Goal: Task Accomplishment & Management: Manage account settings

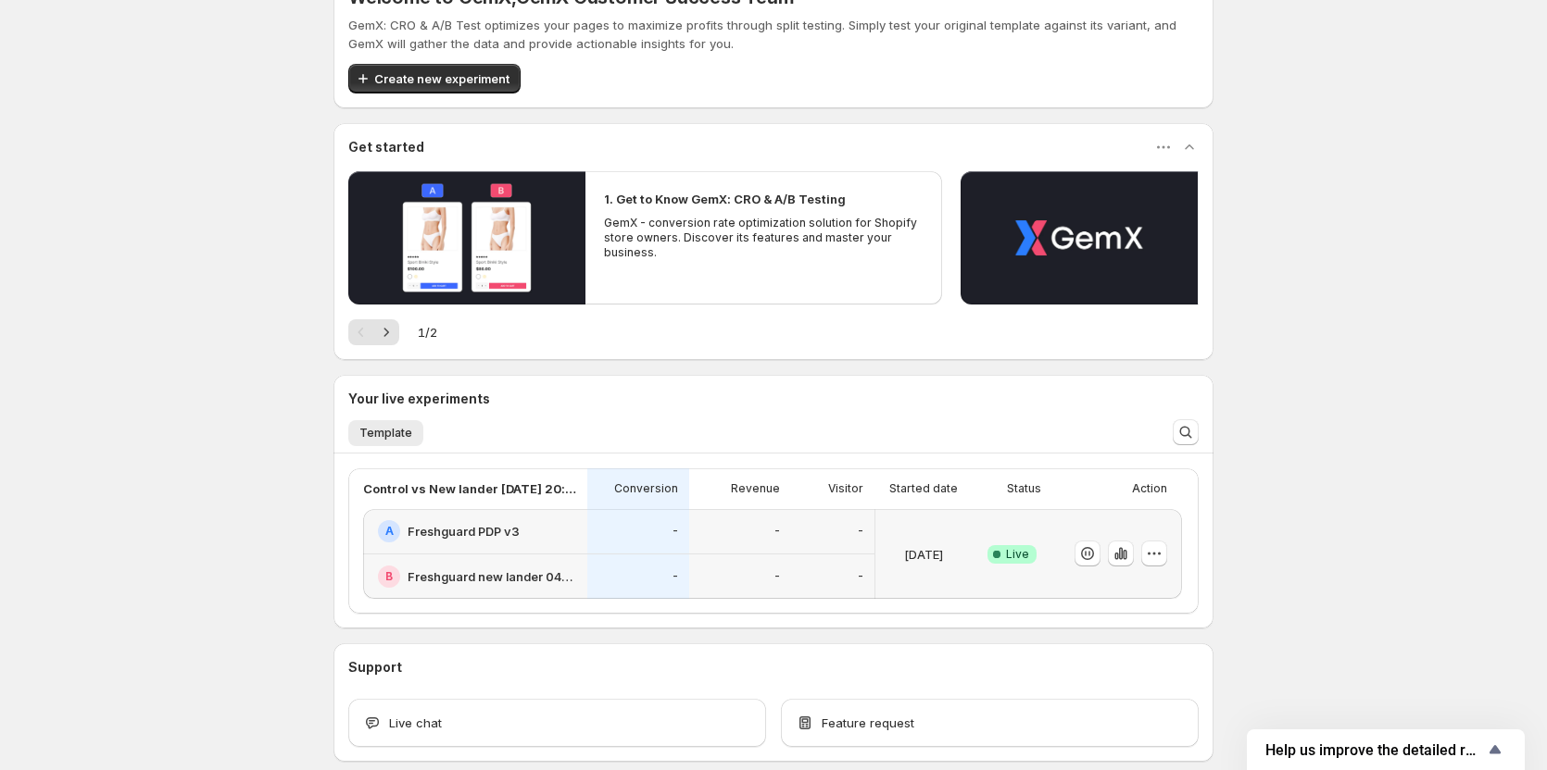
scroll to position [139, 0]
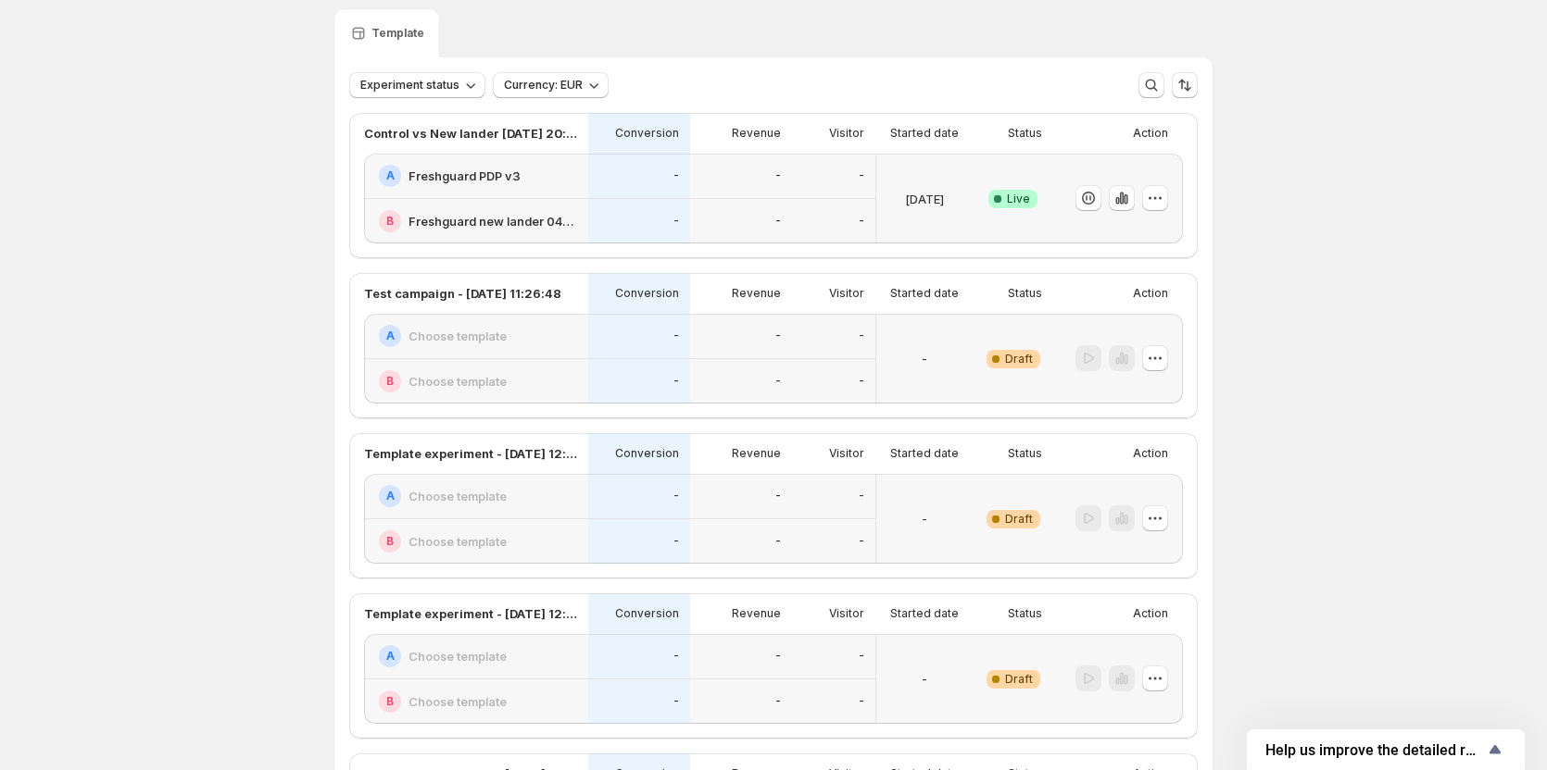
scroll to position [46, 0]
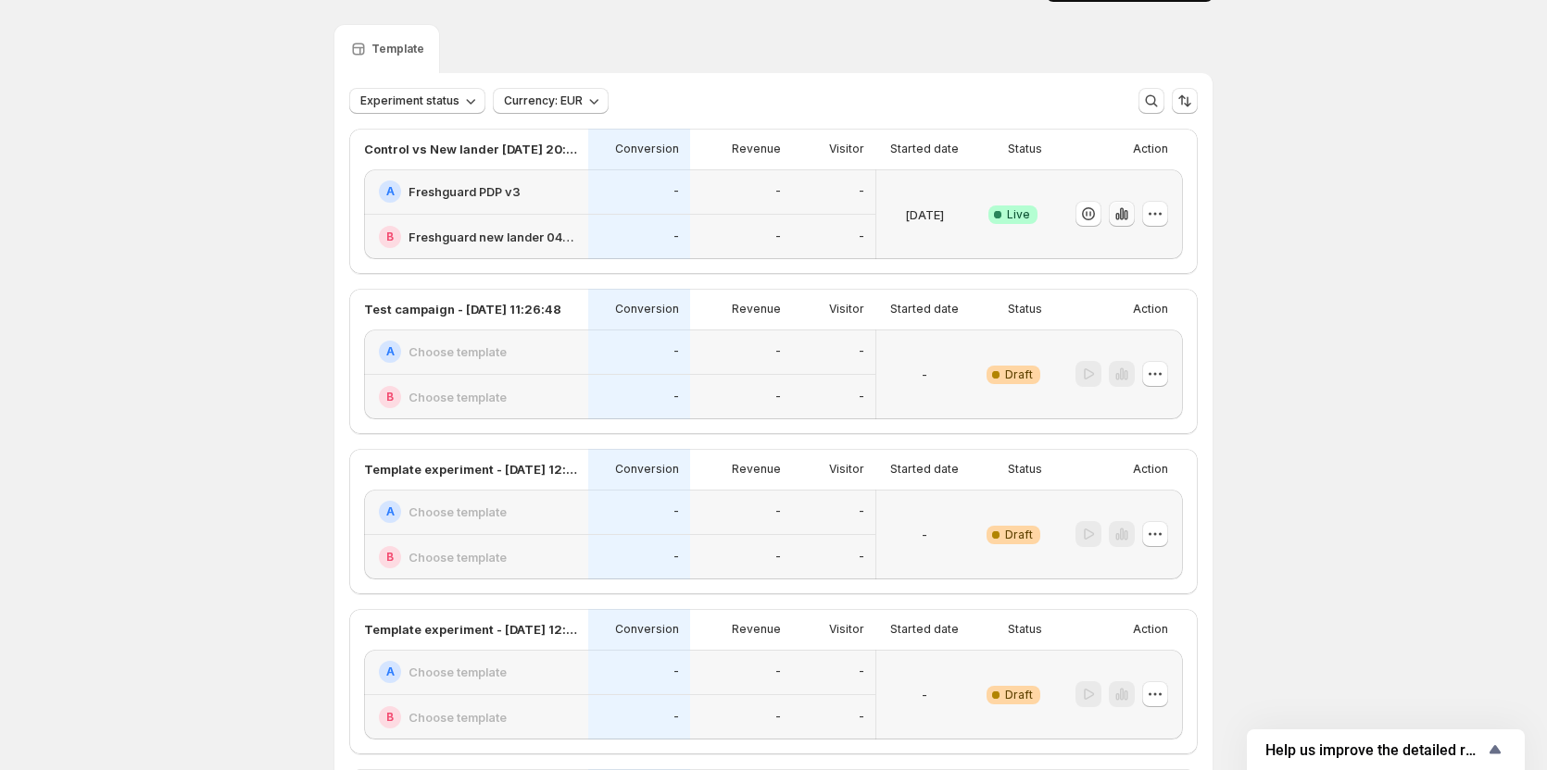
click at [1131, 218] on icon "button" at bounding box center [1121, 214] width 19 height 19
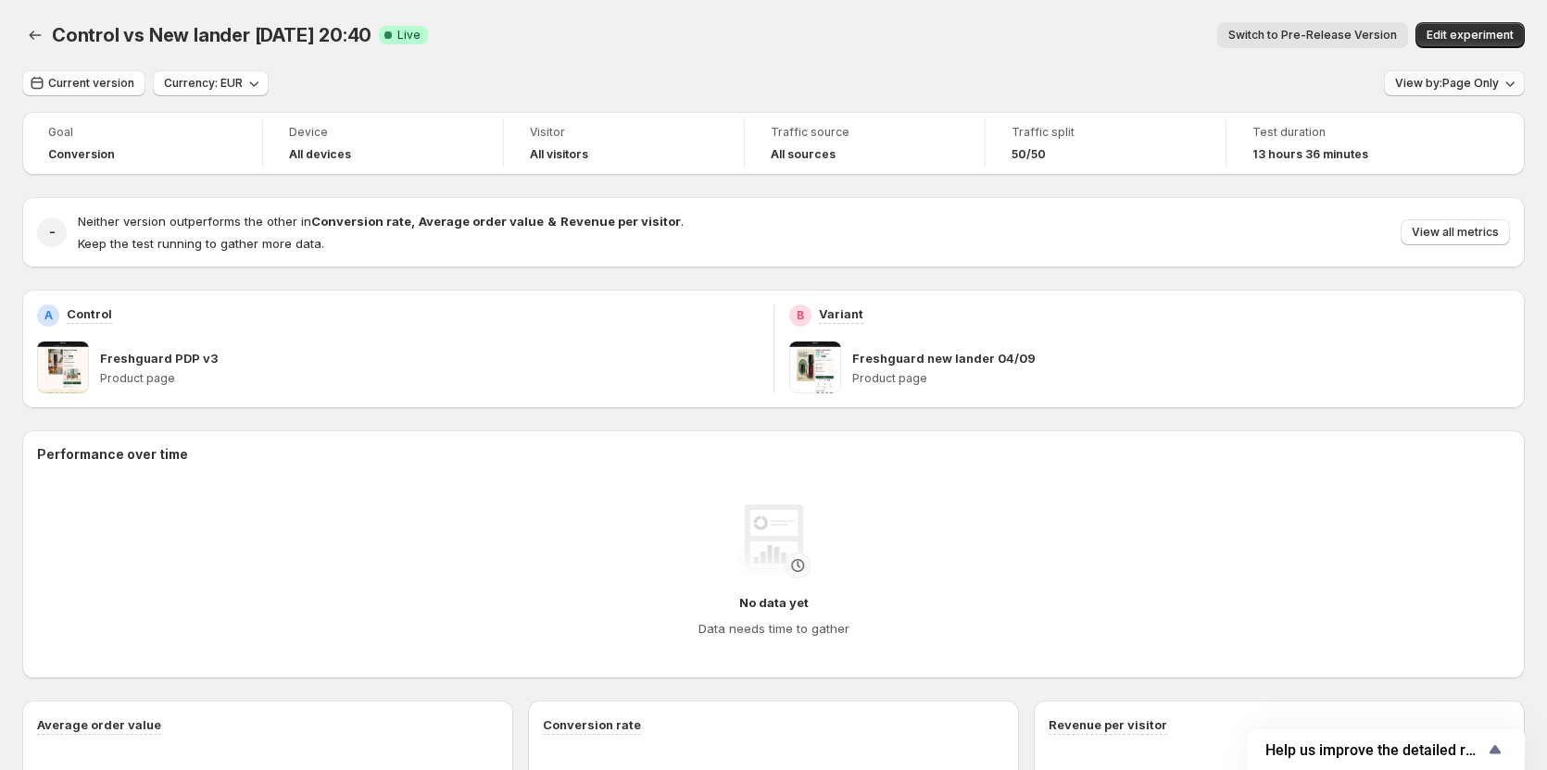
click at [1446, 73] on button "View by: Page Only" at bounding box center [1454, 83] width 141 height 26
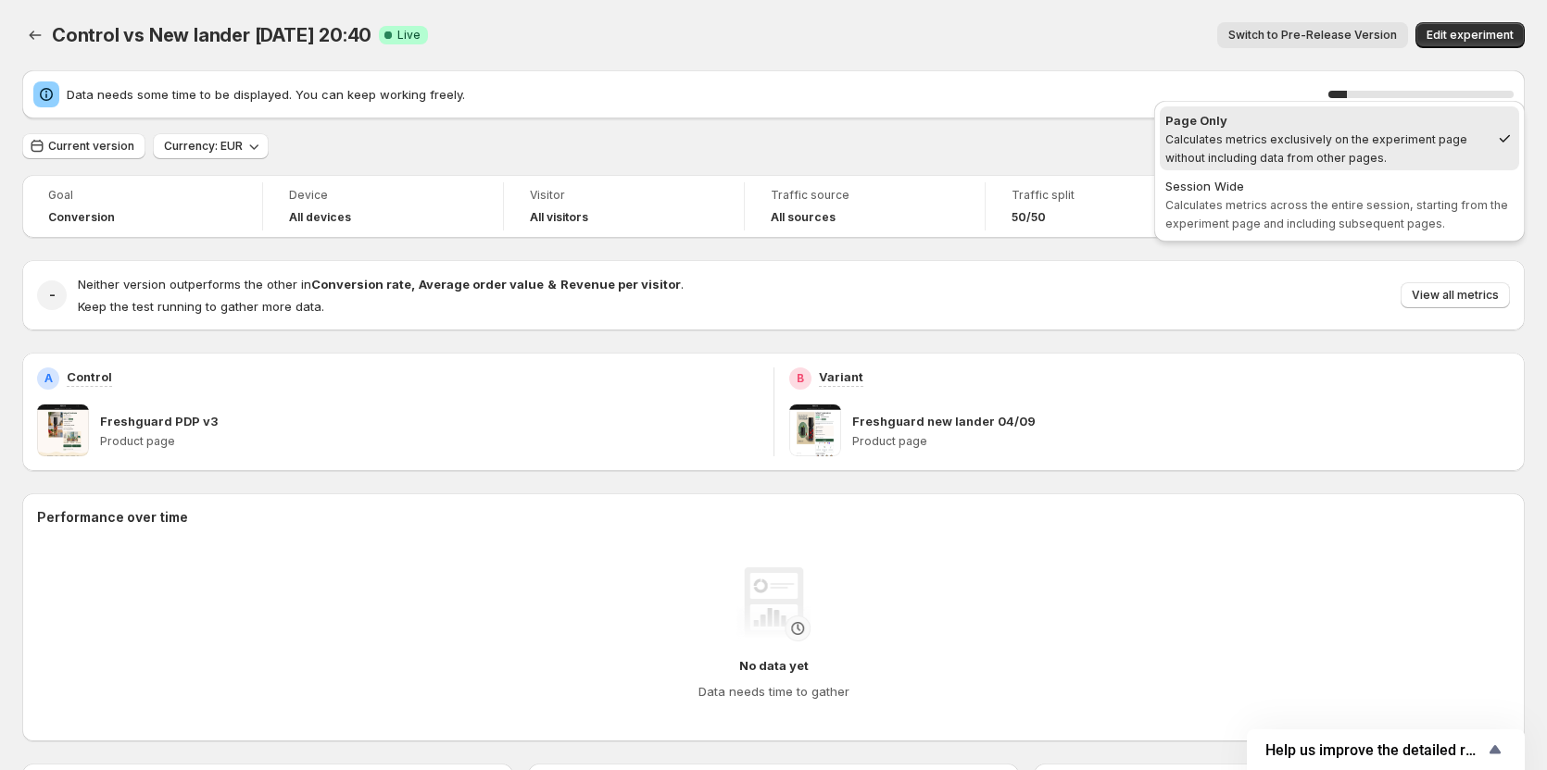
click at [349, 399] on div "A Control Freshguard PDP v3 Product page" at bounding box center [397, 412] width 721 height 89
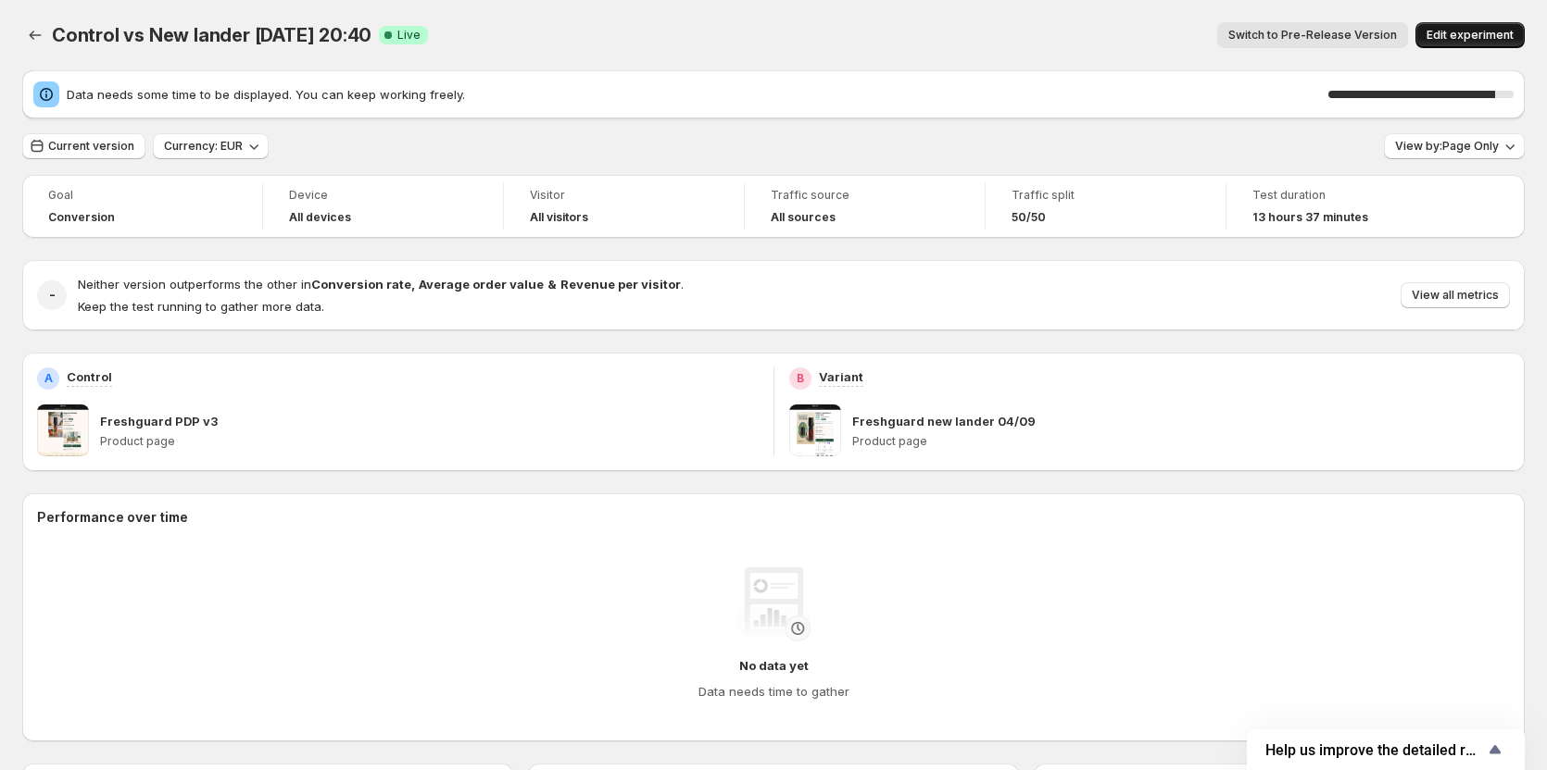
click at [1482, 31] on span "Edit experiment" at bounding box center [1469, 35] width 87 height 15
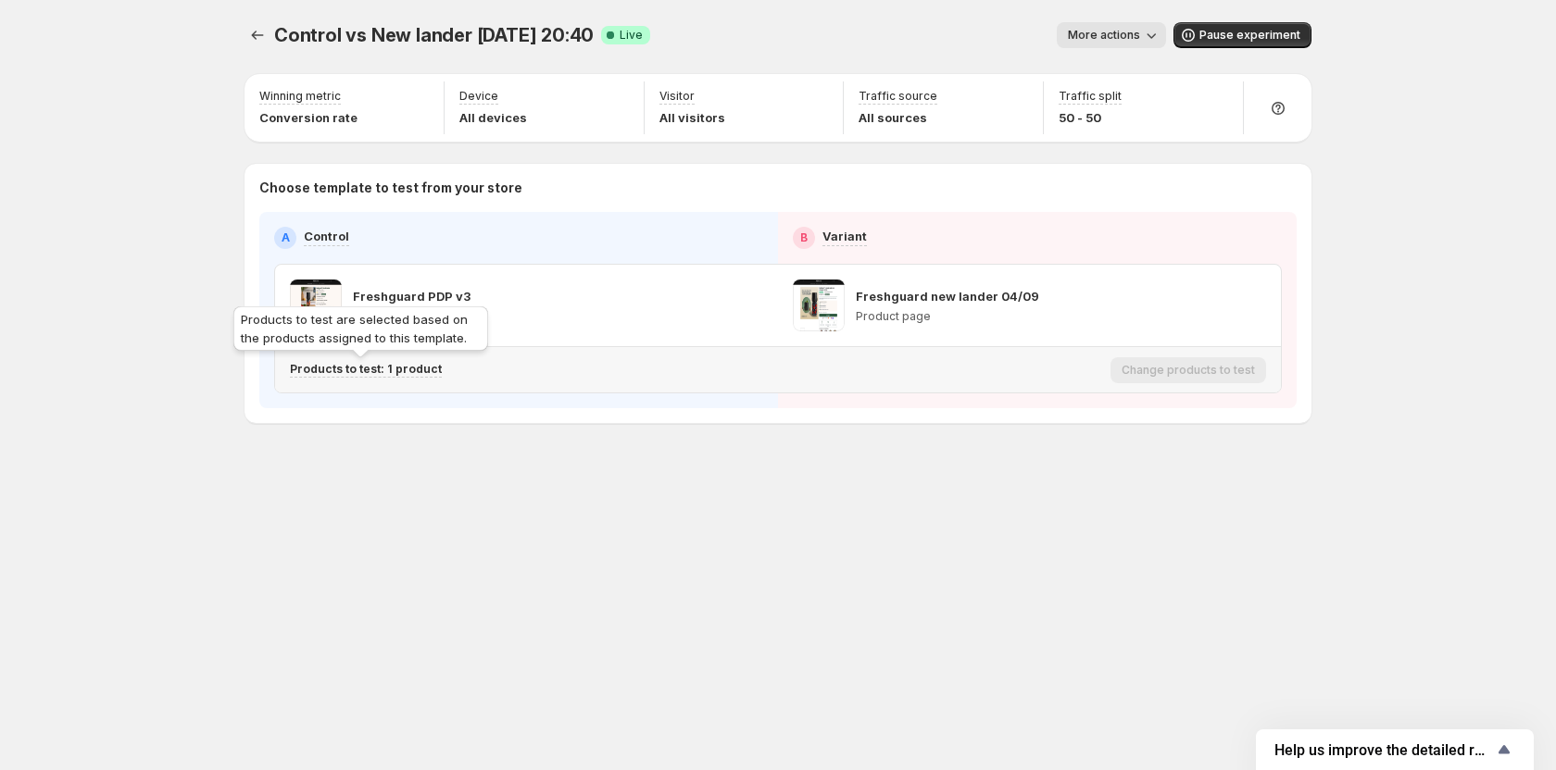
click at [348, 376] on p "Products to test: 1 product" at bounding box center [366, 369] width 152 height 15
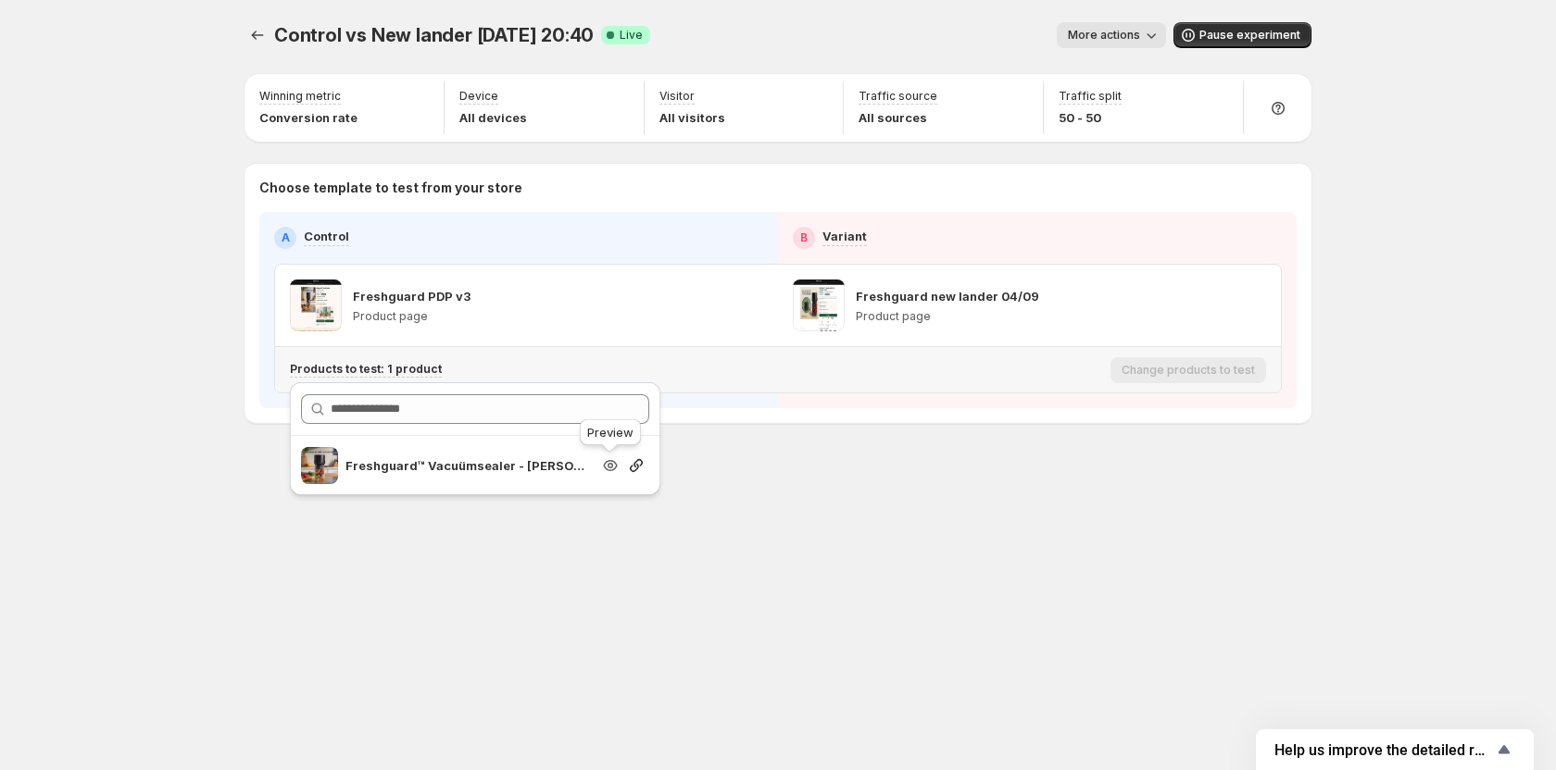
click at [608, 467] on icon "Search for and select a customer segment" at bounding box center [610, 466] width 6 height 6
click at [247, 33] on button "Experiments" at bounding box center [257, 35] width 26 height 26
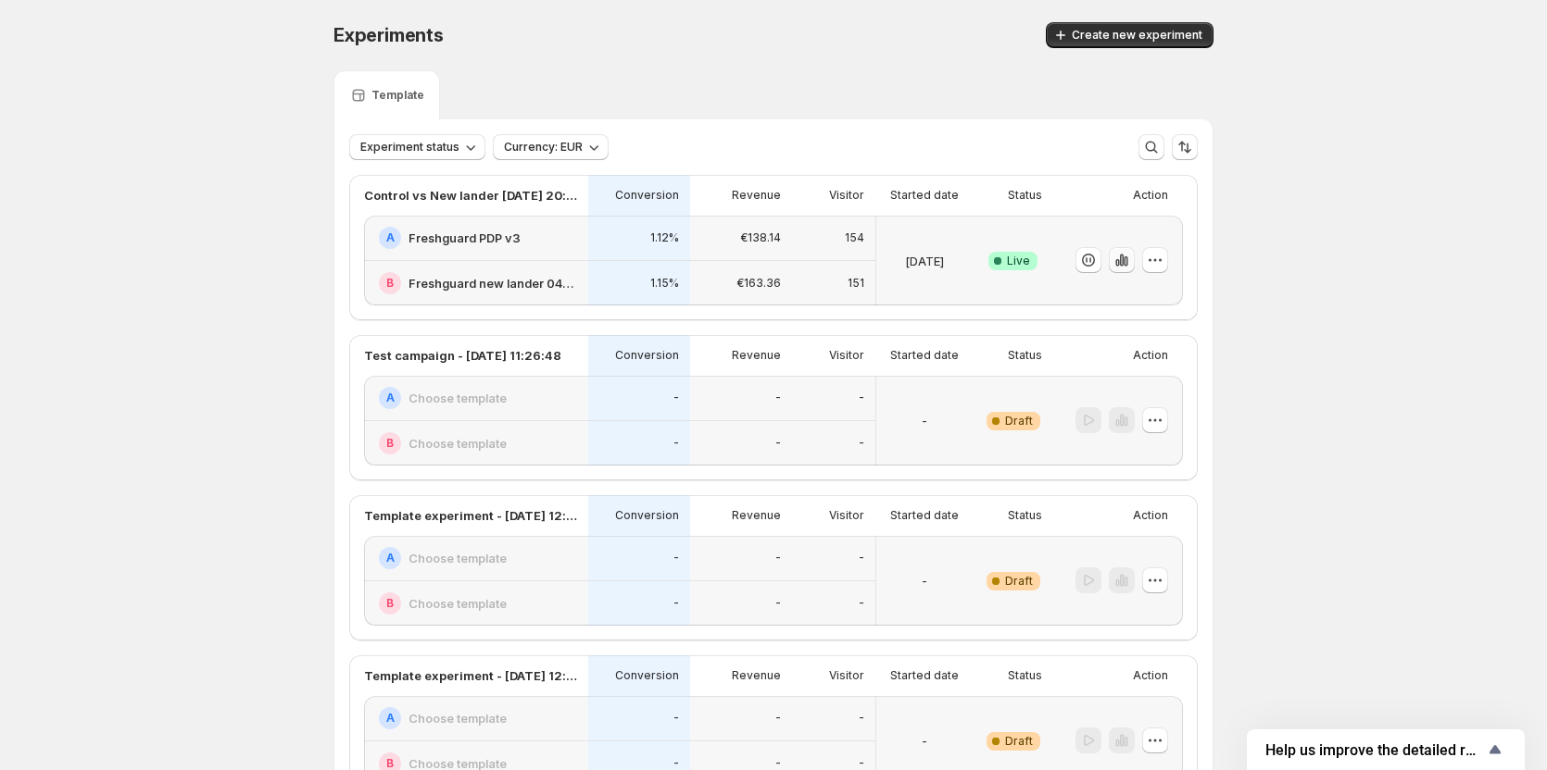
click at [1123, 266] on icon "button" at bounding box center [1122, 261] width 4 height 12
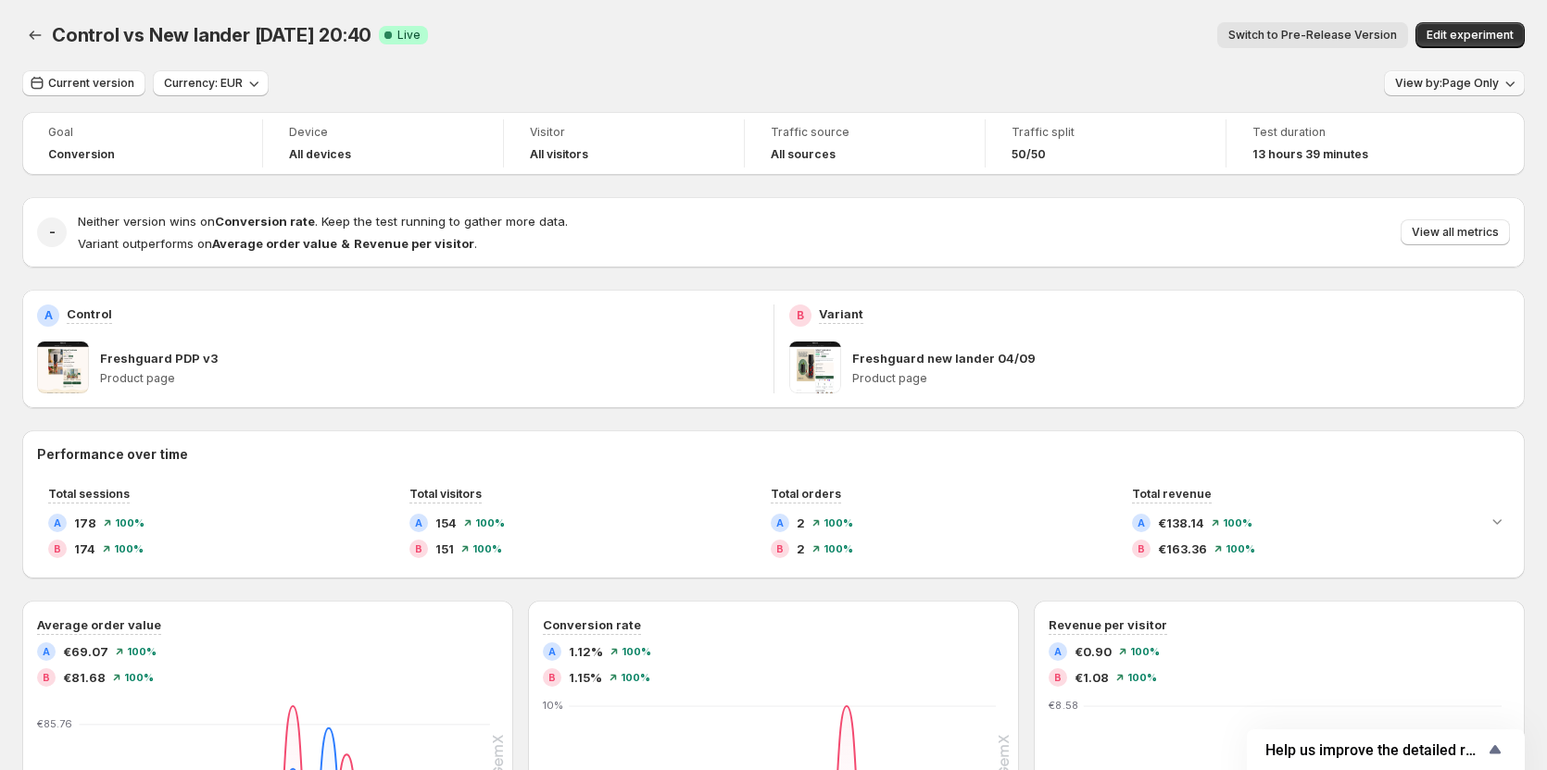
click at [1417, 81] on span "View by: Page Only" at bounding box center [1447, 83] width 104 height 15
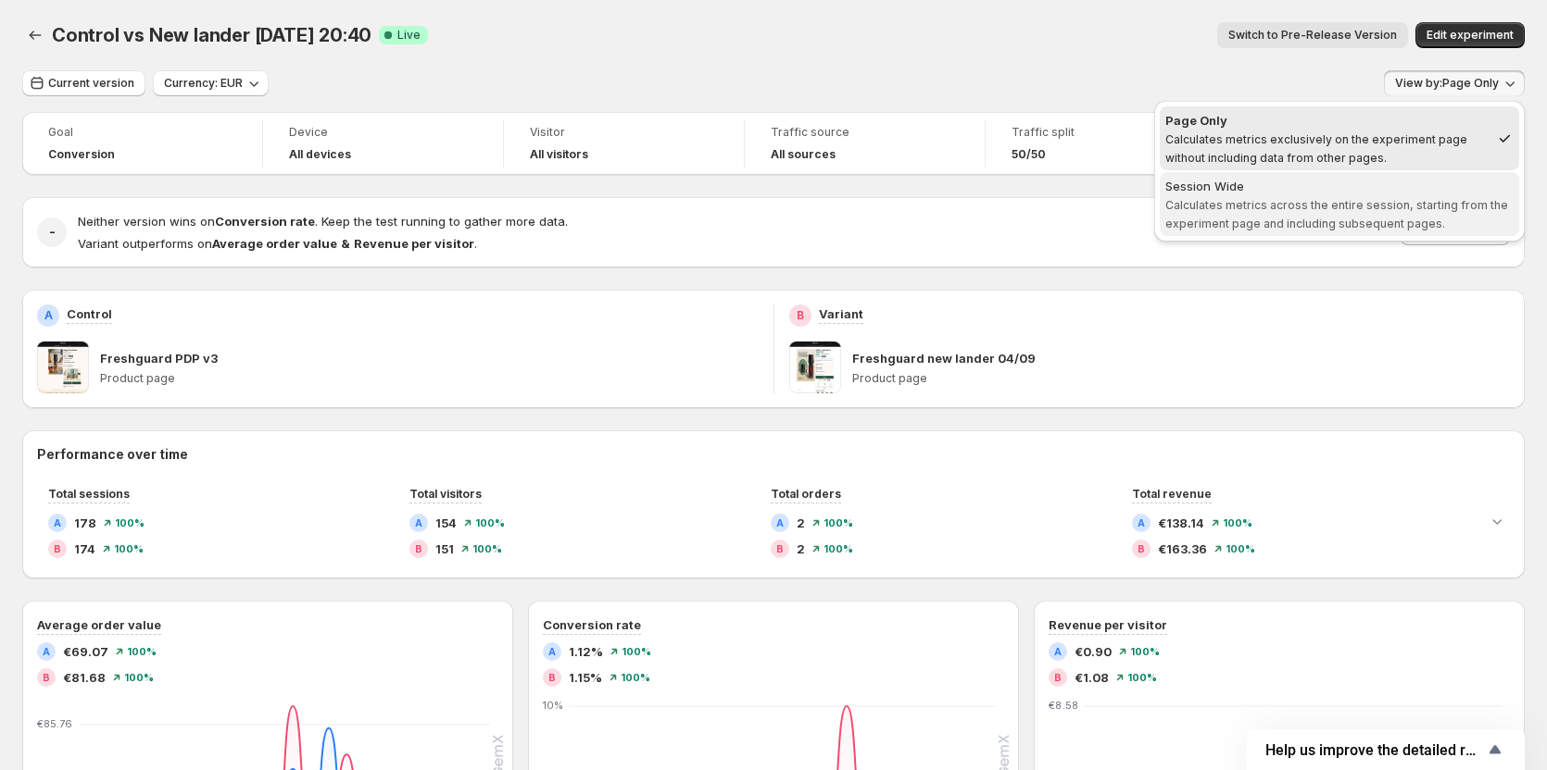
click at [1360, 186] on div "Session Wide" at bounding box center [1339, 186] width 348 height 19
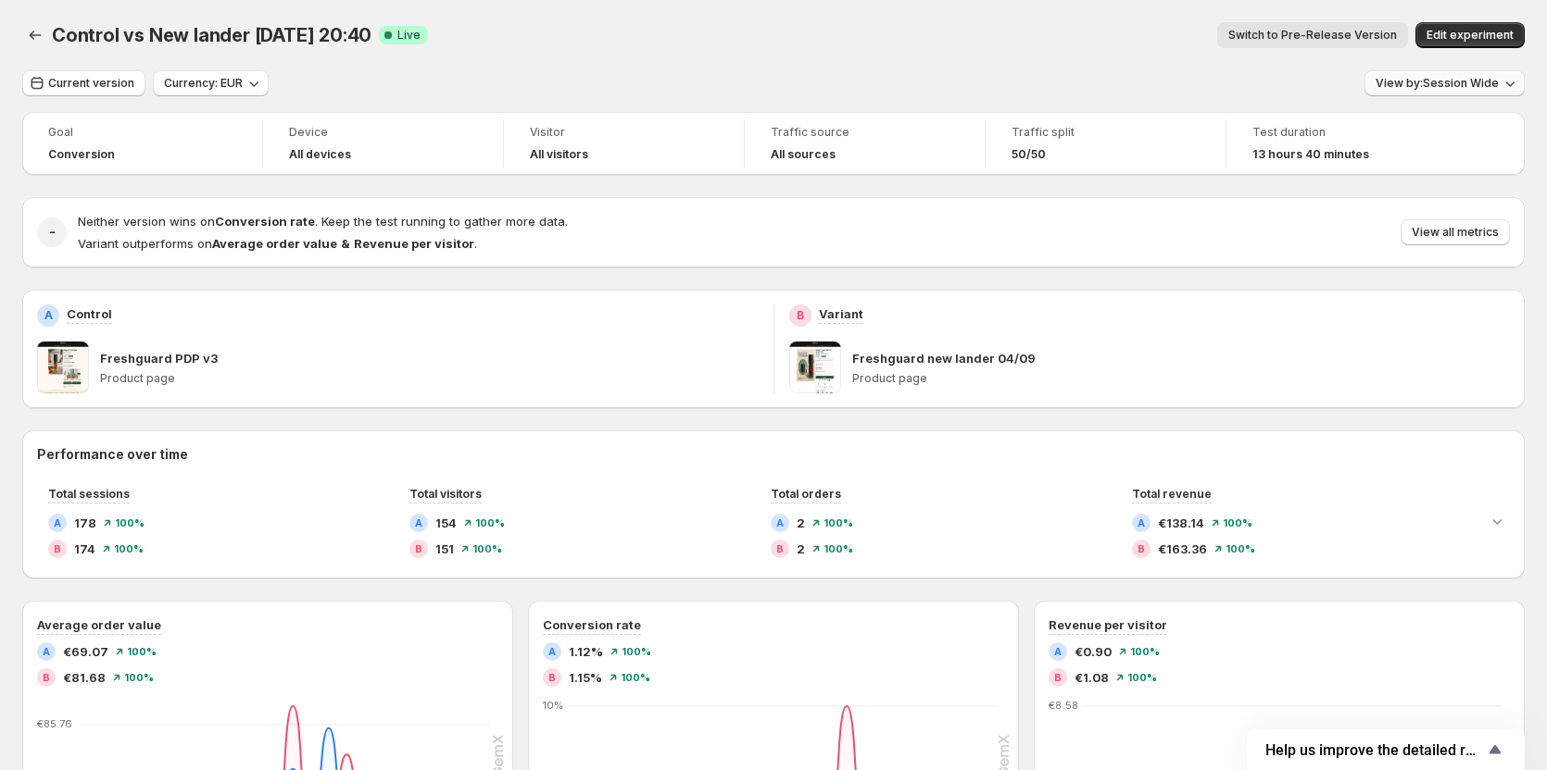
click at [1406, 84] on span "View by: Session Wide" at bounding box center [1436, 83] width 123 height 15
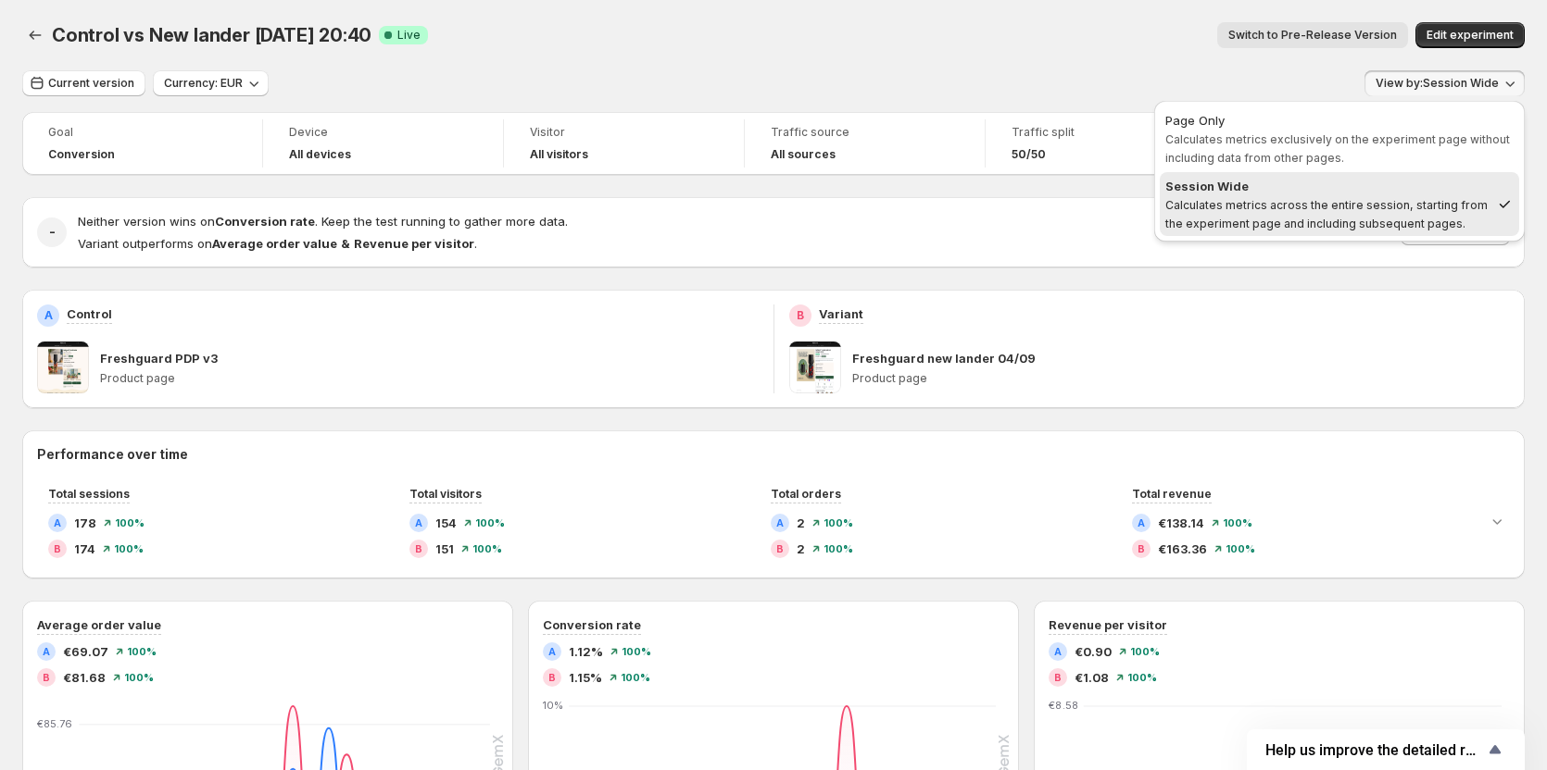
click at [1346, 192] on div "Session Wide" at bounding box center [1327, 186] width 324 height 19
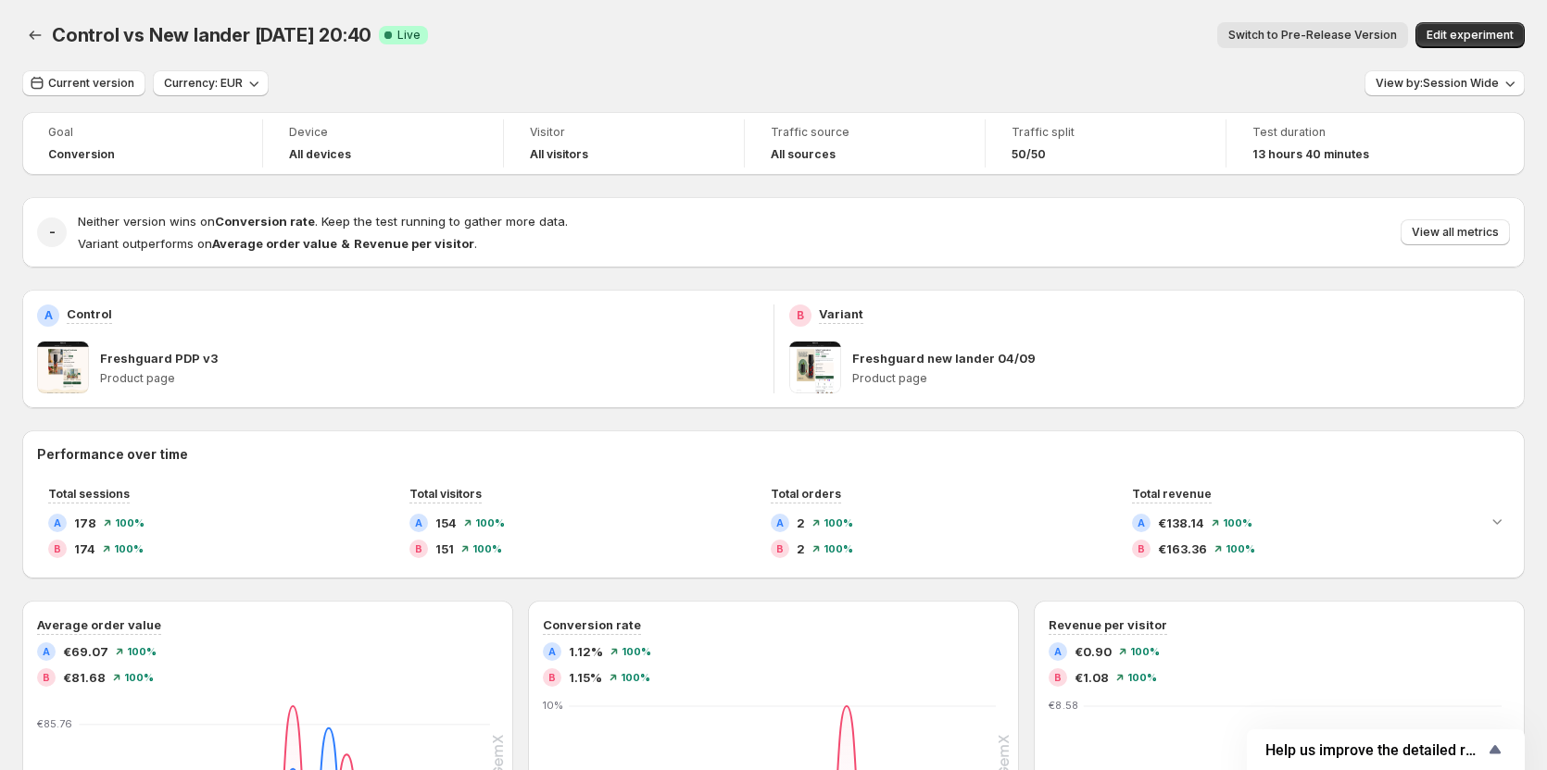
click at [1072, 0] on div "Control vs New lander 04/09 20:40. This page is ready Control vs New lander 04/…" at bounding box center [773, 35] width 1502 height 70
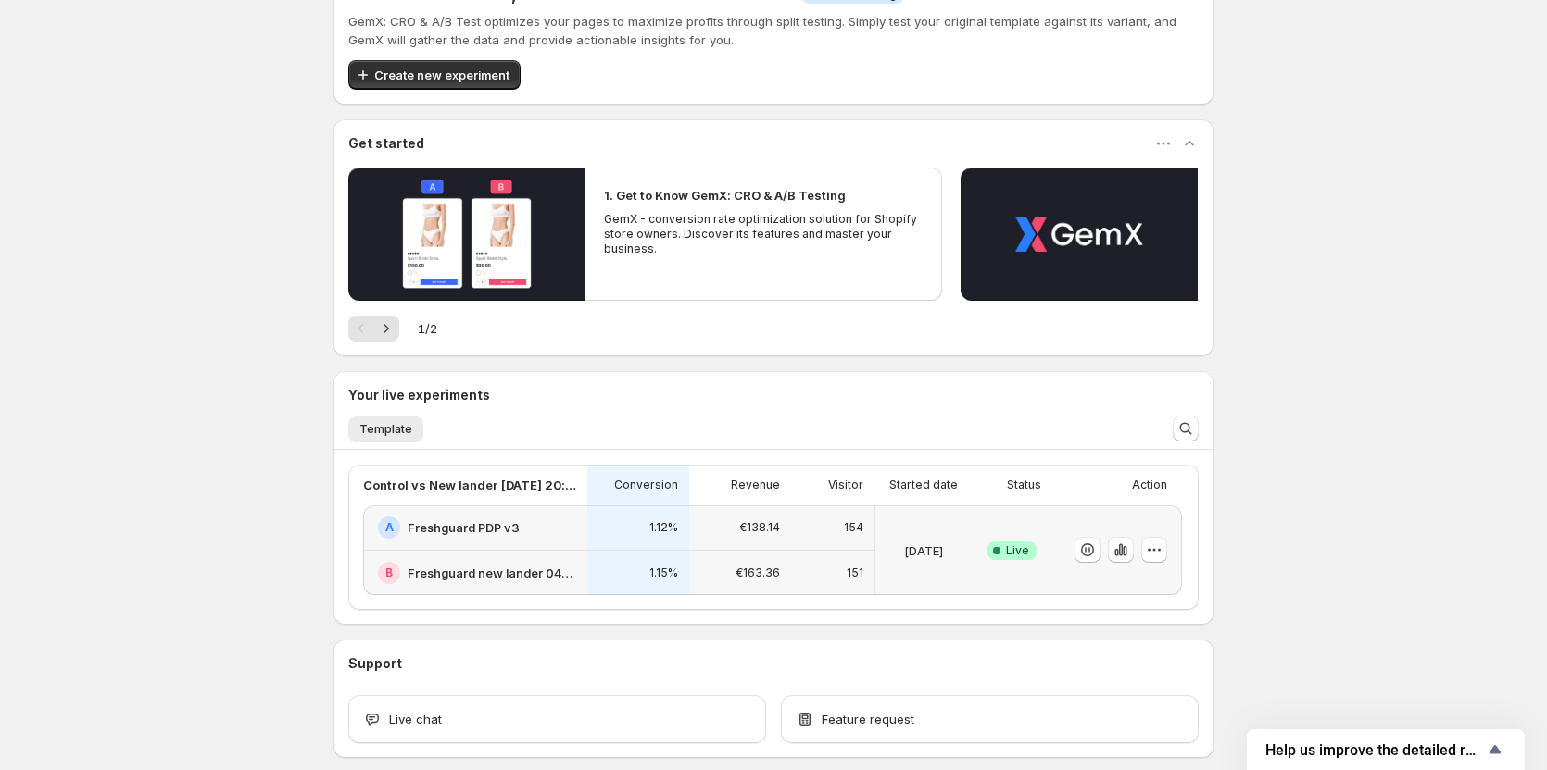
scroll to position [93, 0]
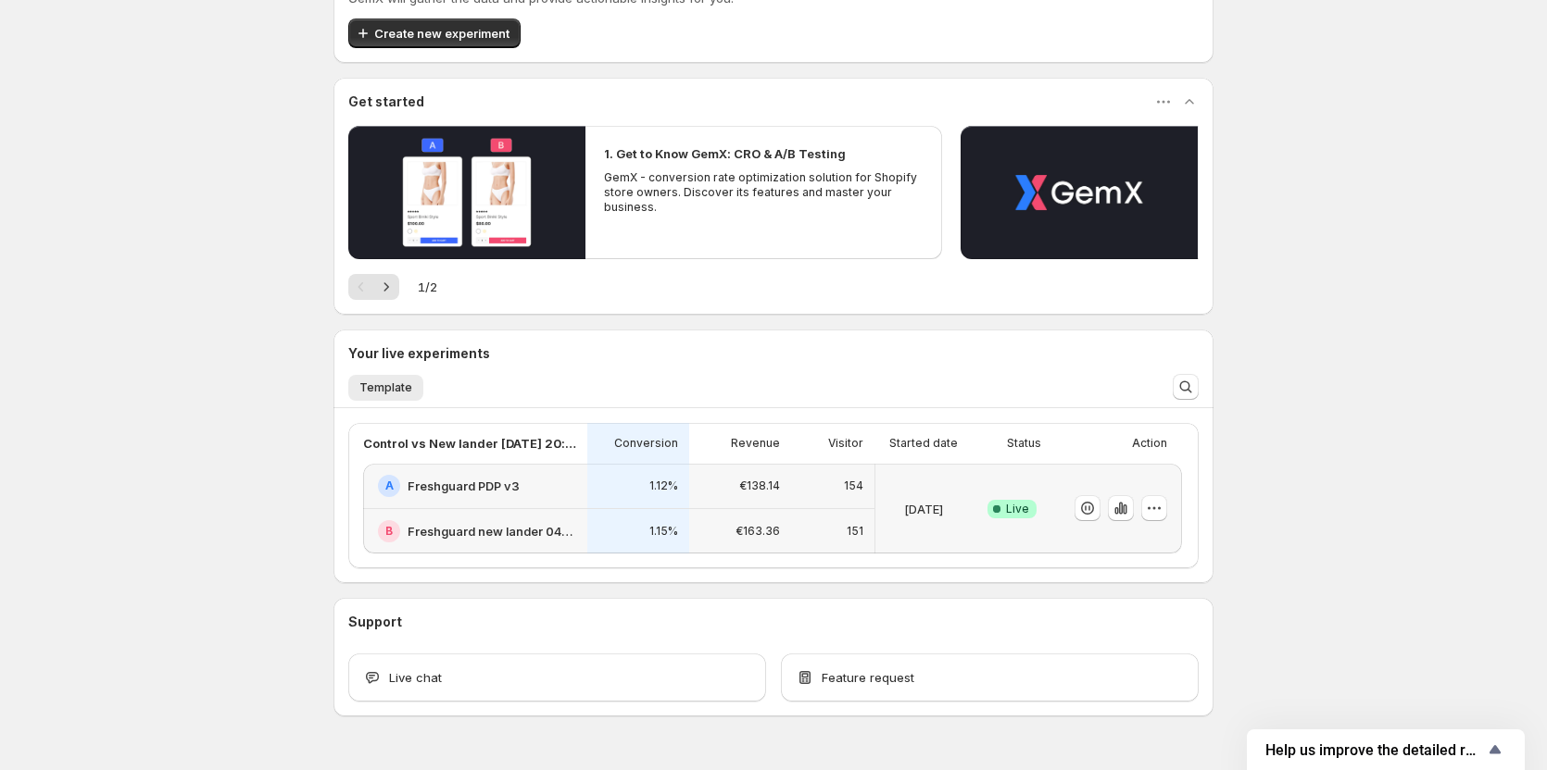
click at [531, 535] on h2 "Freshguard new lander 04/09" at bounding box center [491, 531] width 169 height 19
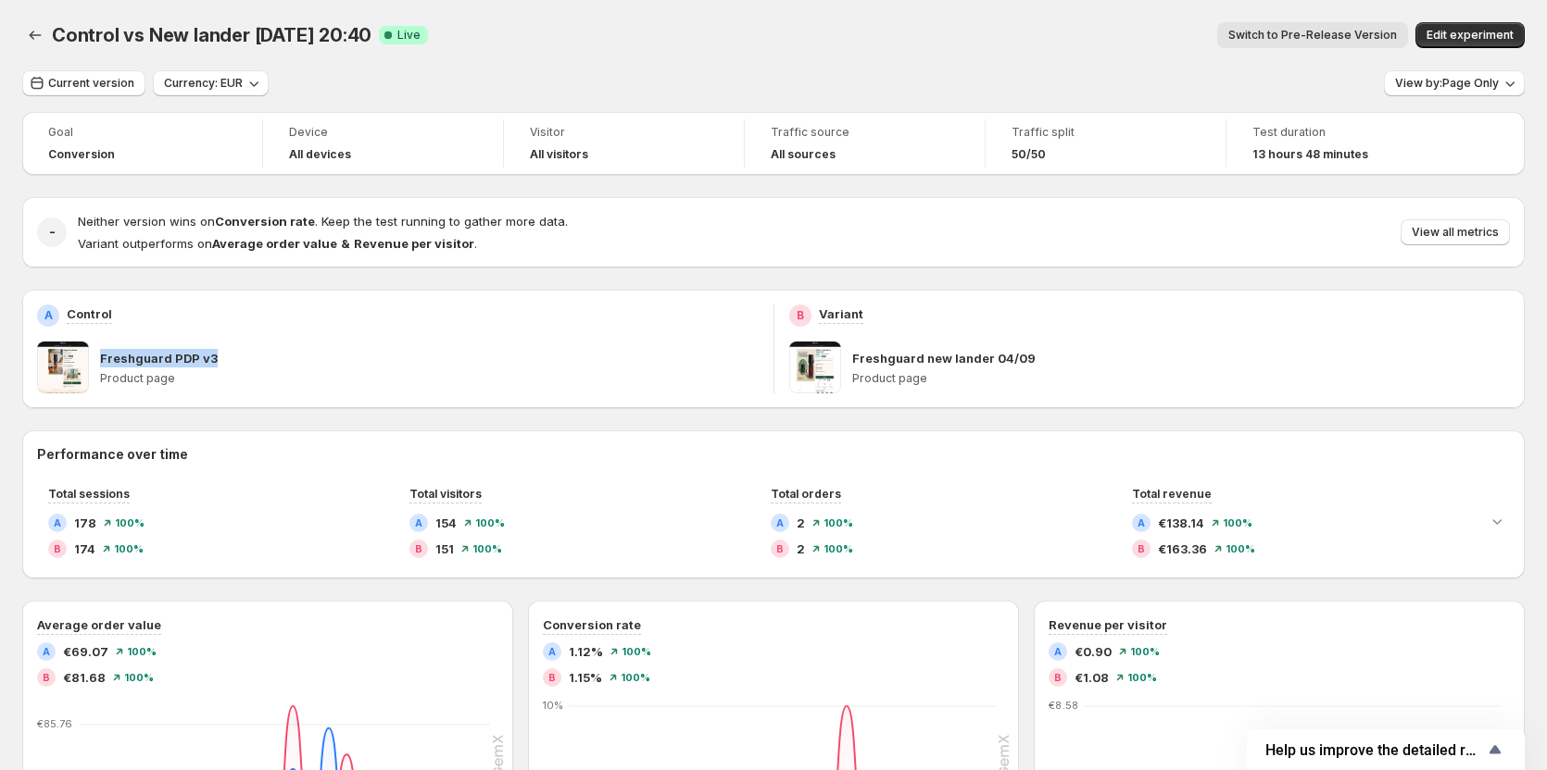
drag, startPoint x: 96, startPoint y: 360, endPoint x: 260, endPoint y: 360, distance: 163.9
click at [260, 360] on div "Freshguard PDP v3 Product page" at bounding box center [397, 368] width 721 height 52
drag, startPoint x: 989, startPoint y: 360, endPoint x: 665, endPoint y: 193, distance: 364.9
click at [853, 362] on div "Freshguard new lander 04/09 Product page" at bounding box center [1149, 368] width 721 height 52
click at [1102, 294] on div "B Variant Freshguard new lander 04/09 Product page" at bounding box center [1149, 349] width 751 height 119
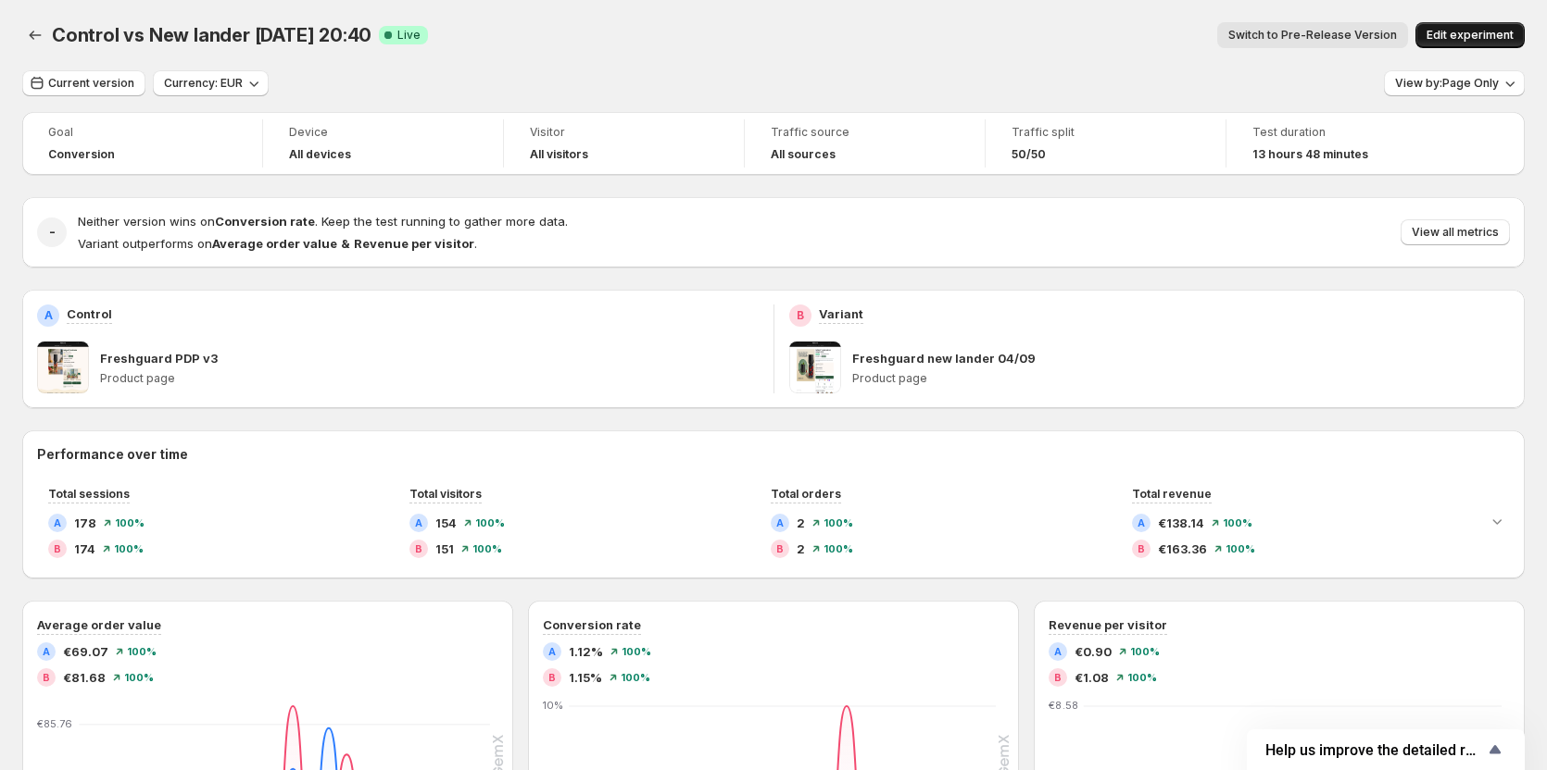
click at [1440, 40] on span "Edit experiment" at bounding box center [1469, 35] width 87 height 15
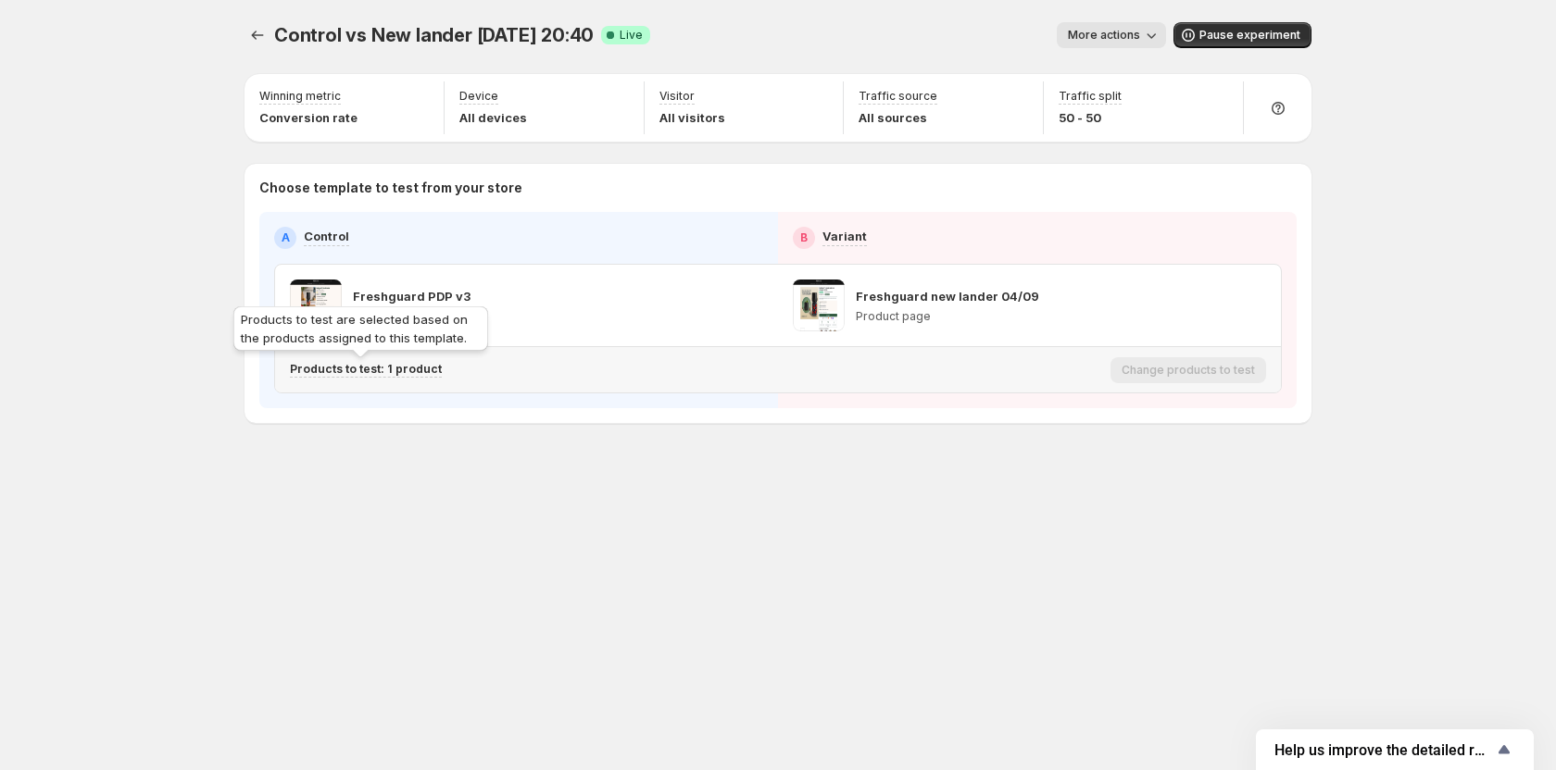
click at [368, 368] on p "Products to test: 1 product" at bounding box center [366, 369] width 152 height 15
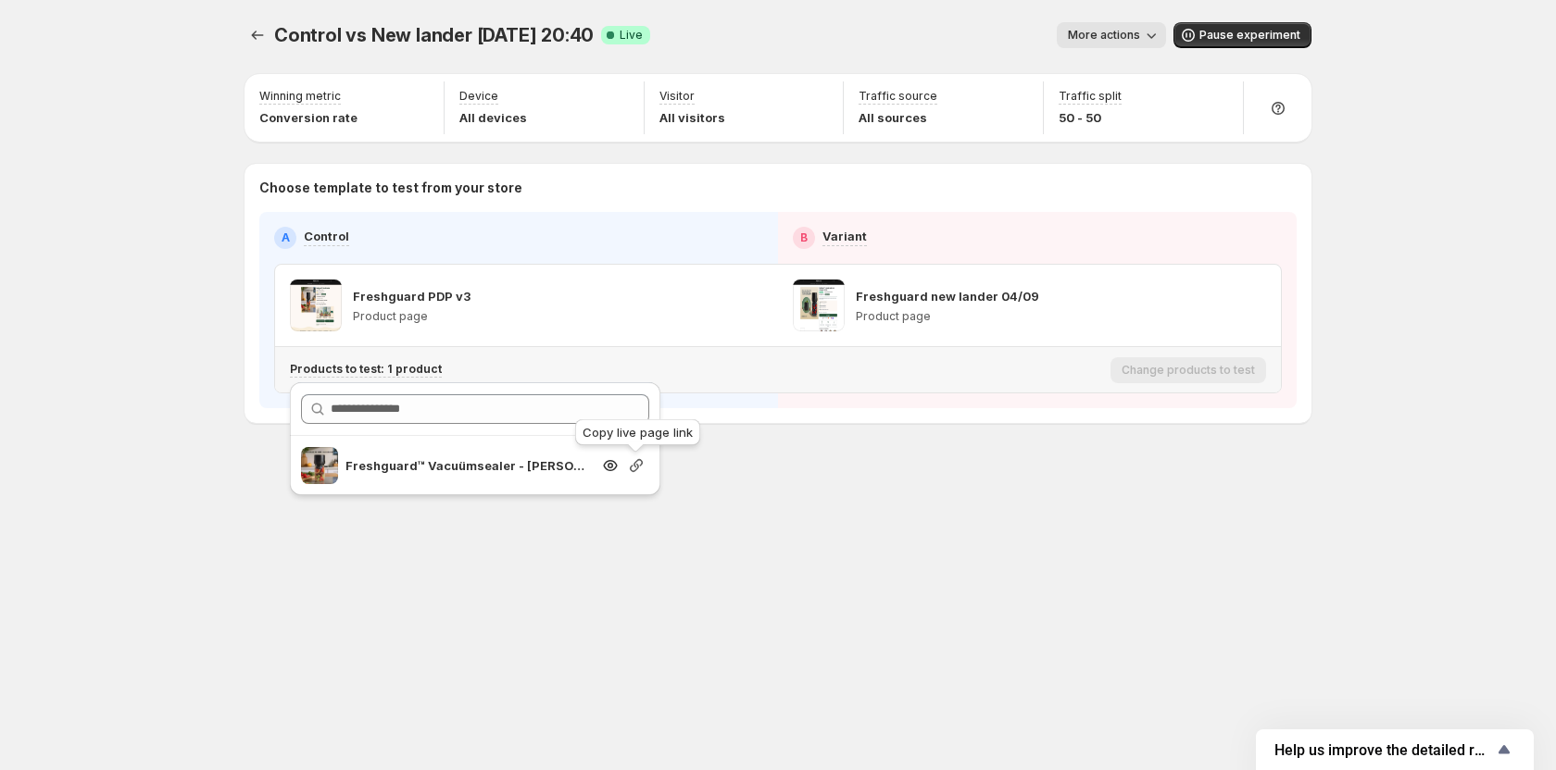
click at [642, 470] on icon "Search for and select a customer segment" at bounding box center [636, 466] width 19 height 19
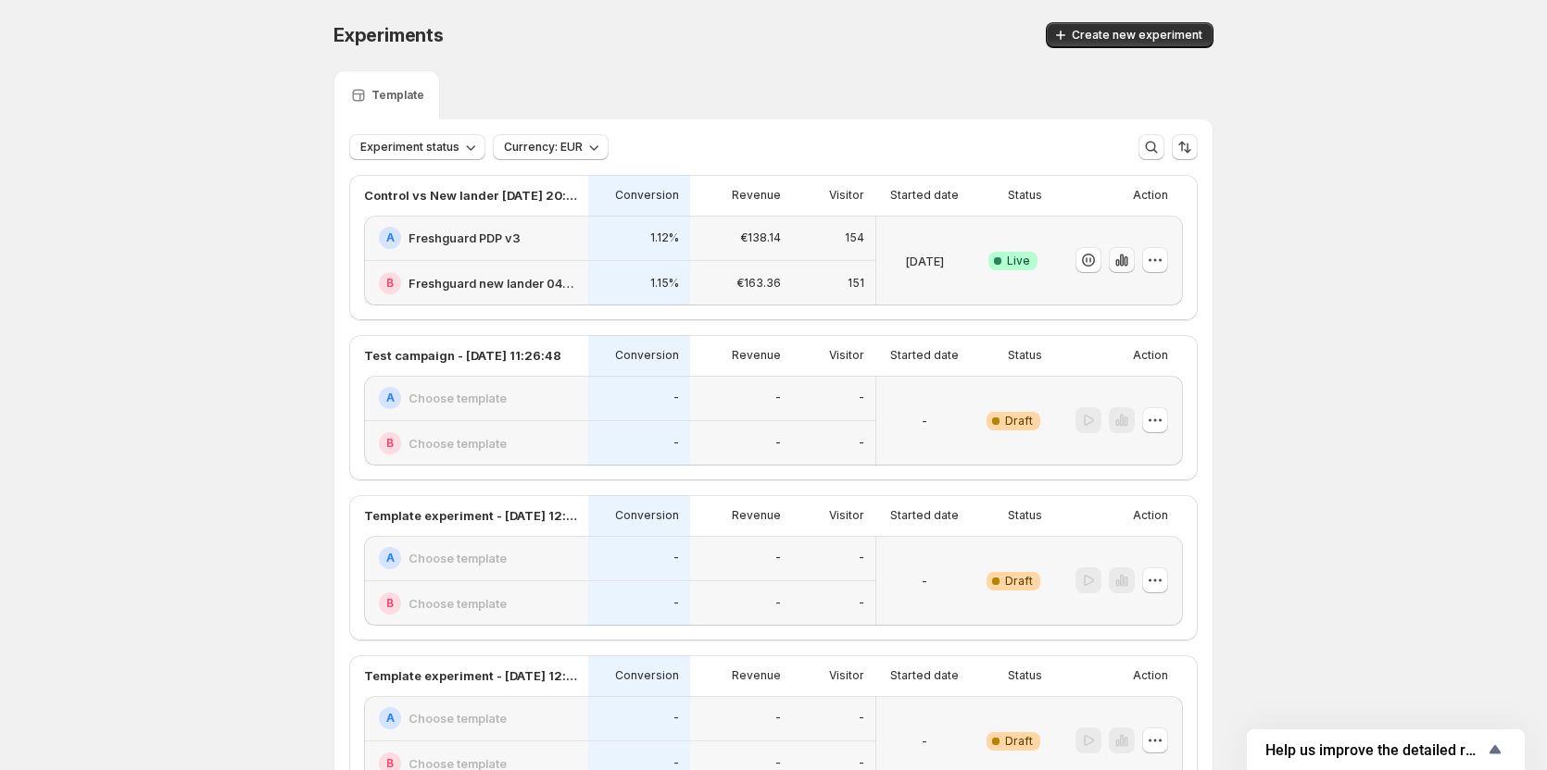
click at [1127, 267] on icon "button" at bounding box center [1121, 260] width 19 height 19
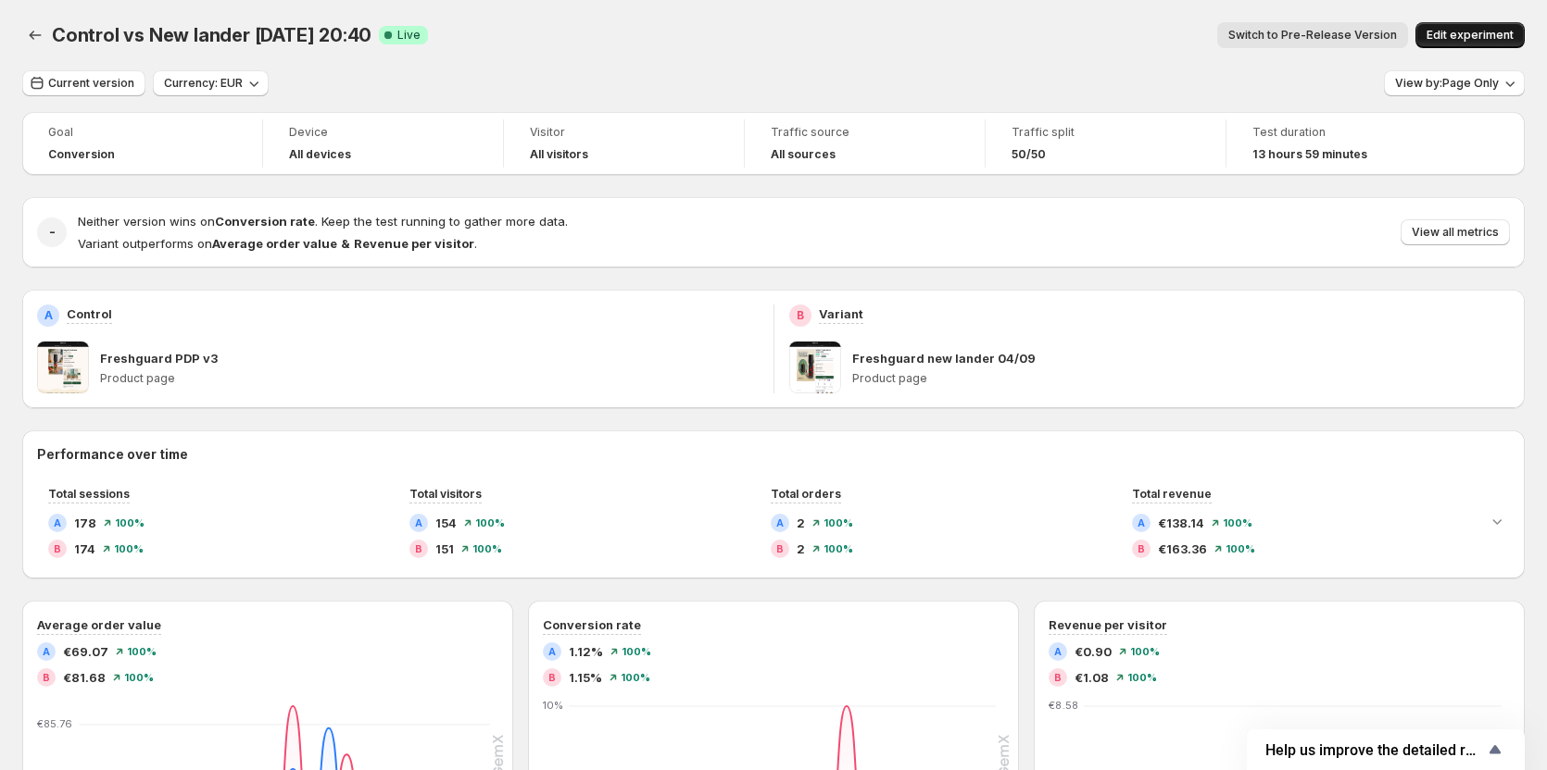
click at [1470, 34] on span "Edit experiment" at bounding box center [1469, 35] width 87 height 15
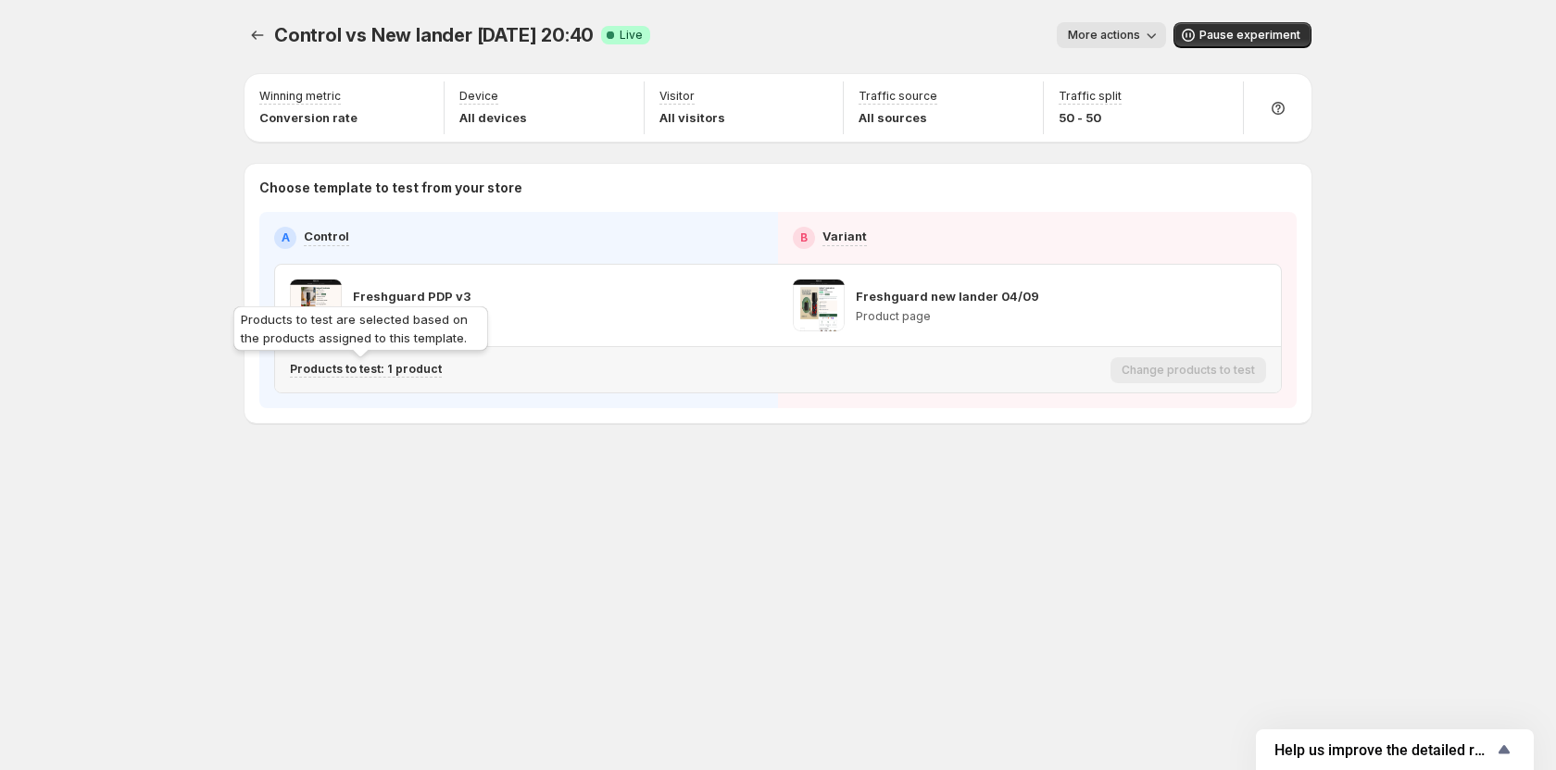
click at [386, 377] on div "Products to test: 1 product" at bounding box center [366, 370] width 152 height 16
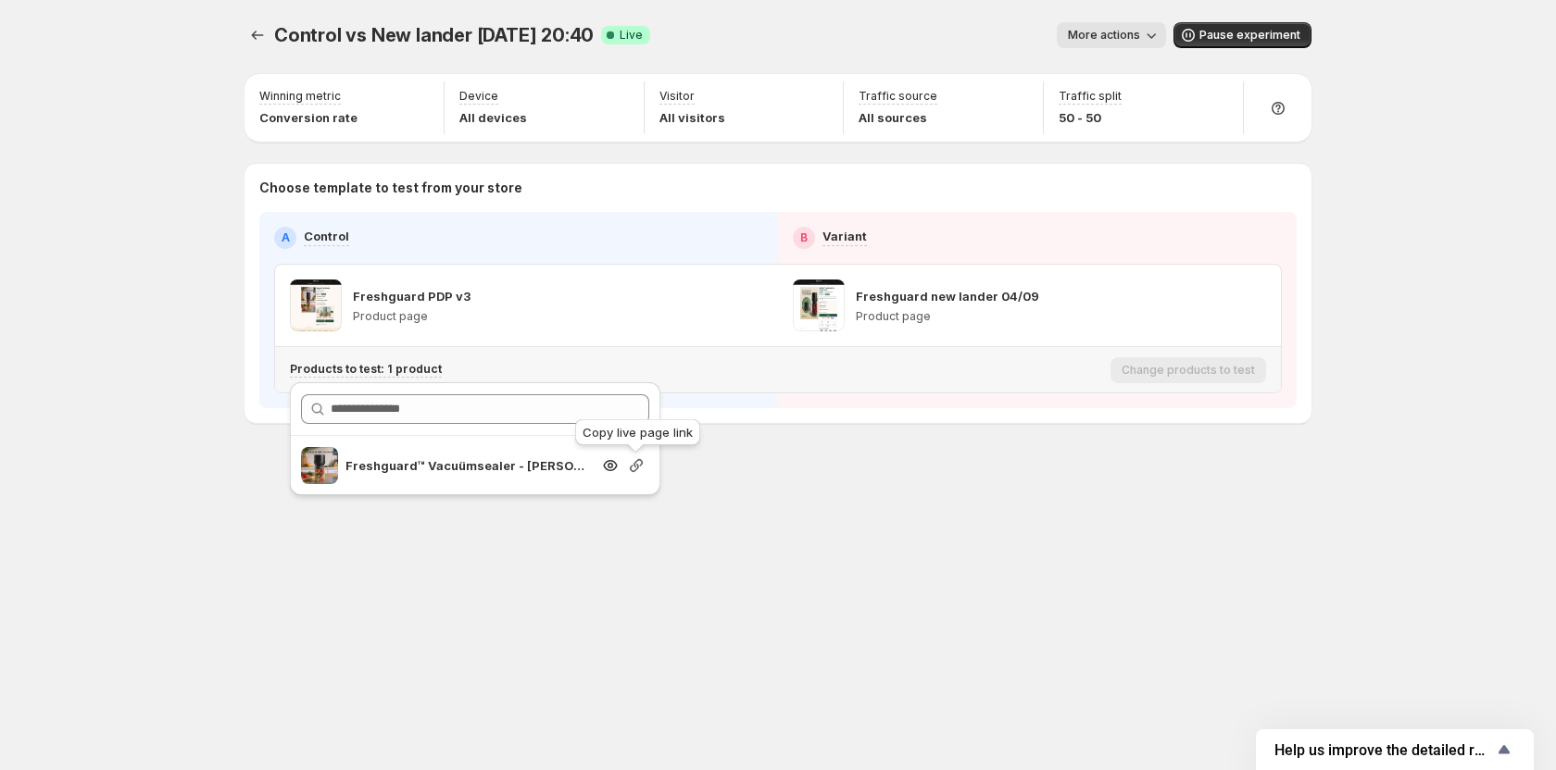
click at [632, 468] on icon "Search for and select a customer segment" at bounding box center [636, 466] width 19 height 19
click at [244, 30] on button "Experiments" at bounding box center [257, 35] width 26 height 26
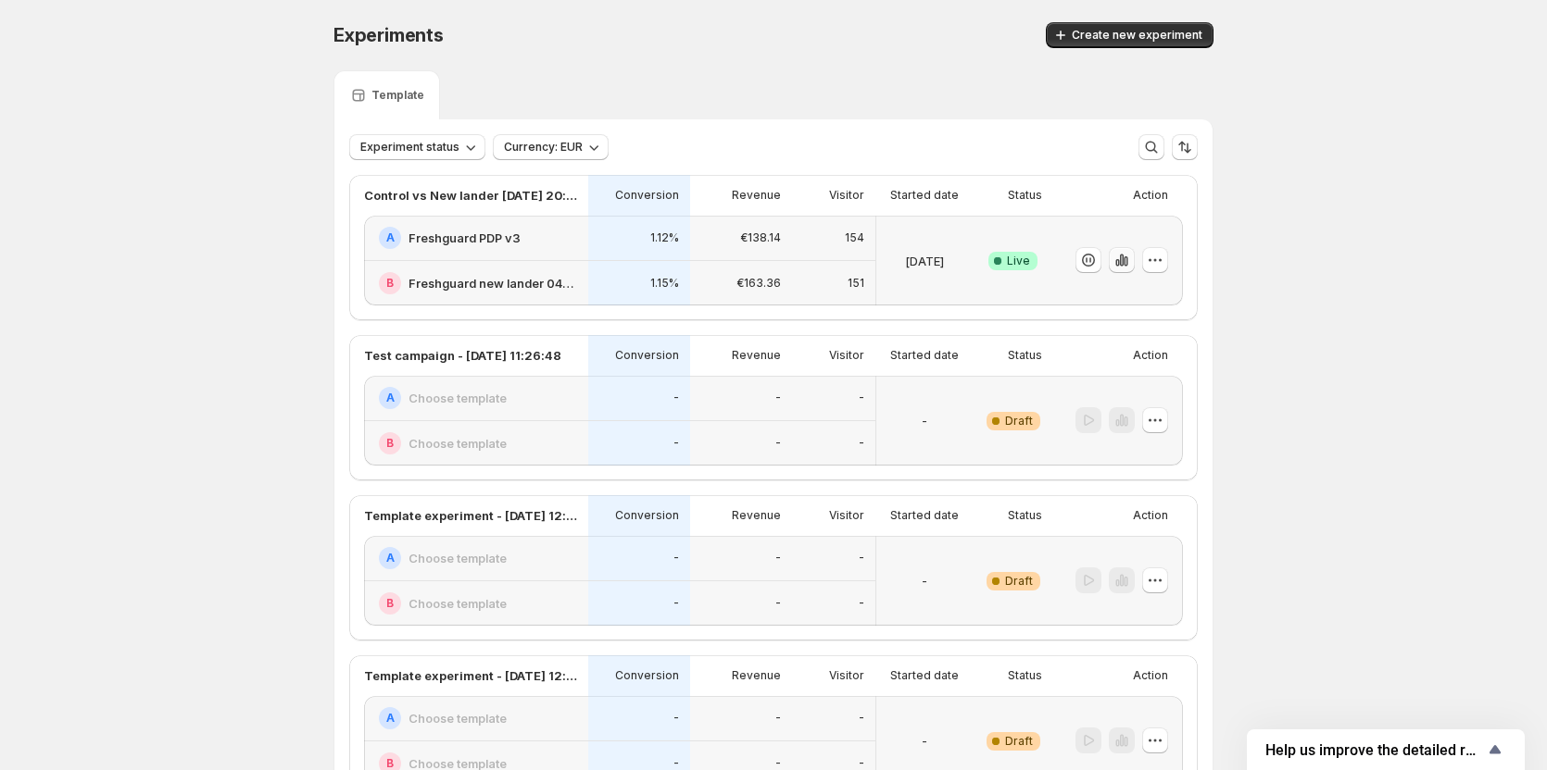
click at [1127, 261] on icon "button" at bounding box center [1125, 262] width 4 height 10
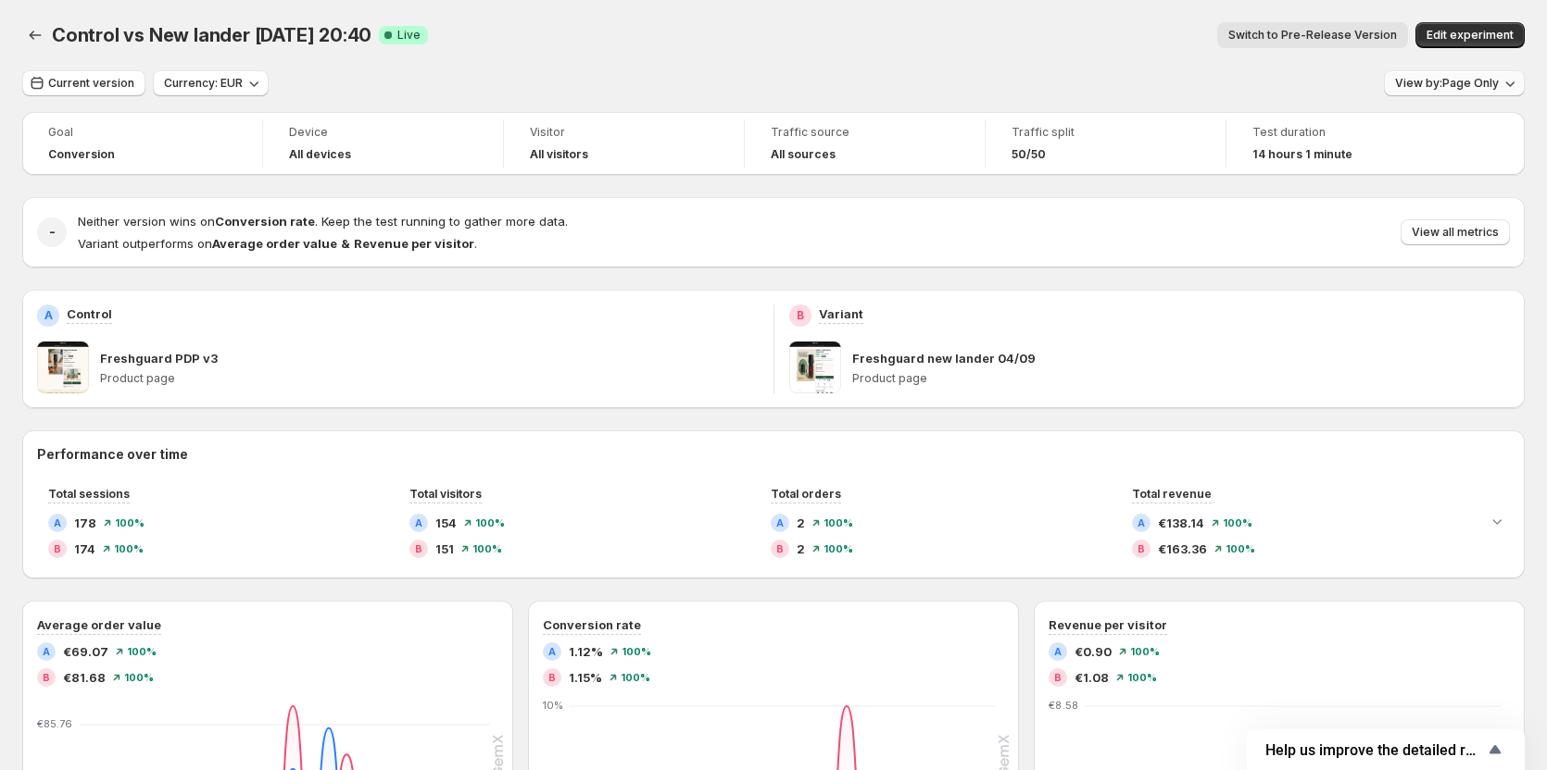
click at [1446, 85] on span "View by: Page Only" at bounding box center [1447, 83] width 104 height 15
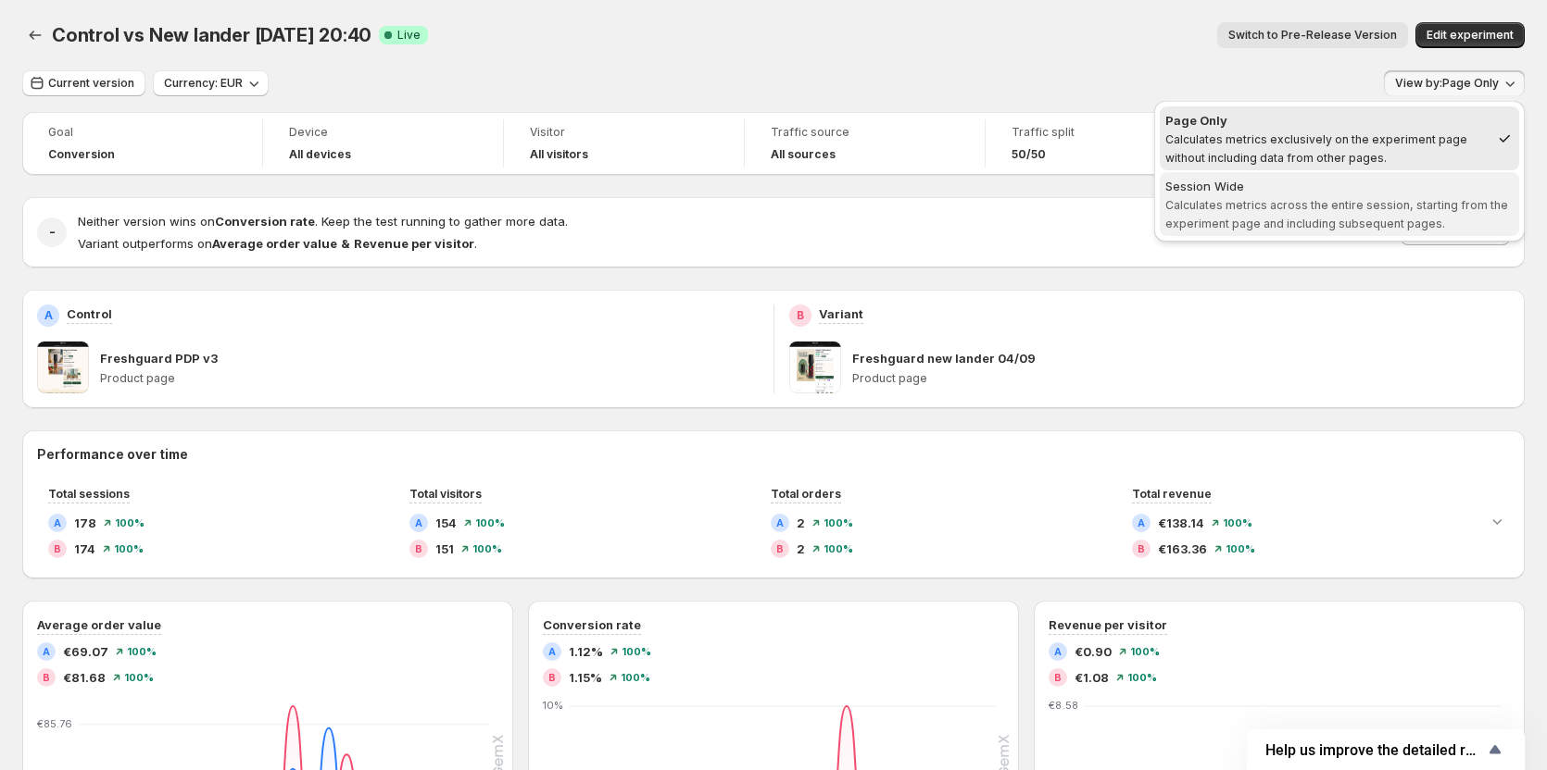
click at [1277, 191] on div "Session Wide" at bounding box center [1339, 186] width 348 height 19
